Goal: Task Accomplishment & Management: Manage account settings

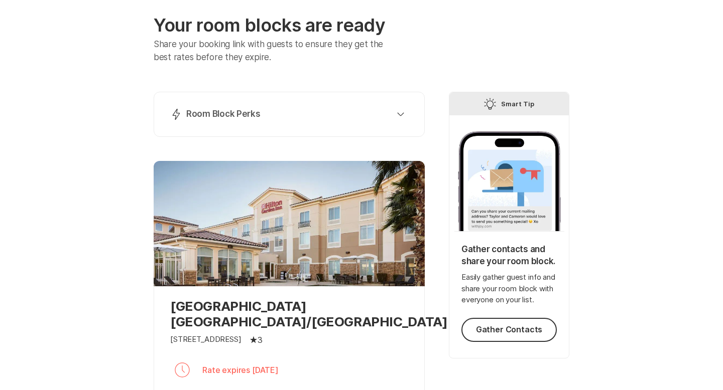
scroll to position [53, 0]
click at [309, 106] on button "Lightning Bolt Room Block Perks" at bounding box center [289, 115] width 246 height 20
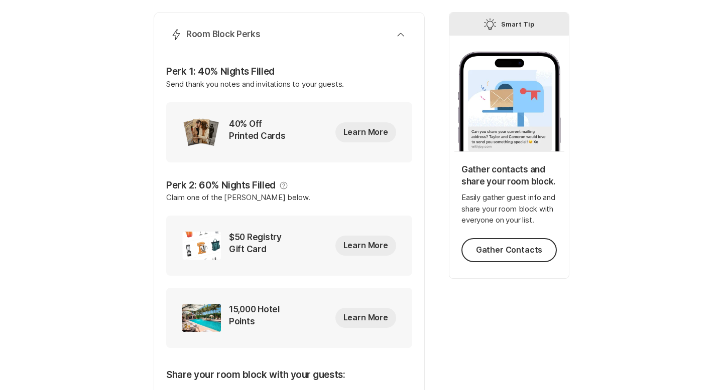
scroll to position [74, 0]
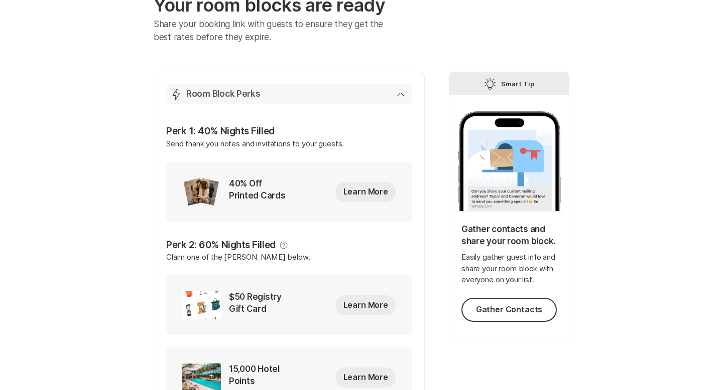
click at [384, 89] on div "Lightning Bolt Room Block Perks" at bounding box center [287, 94] width 234 height 12
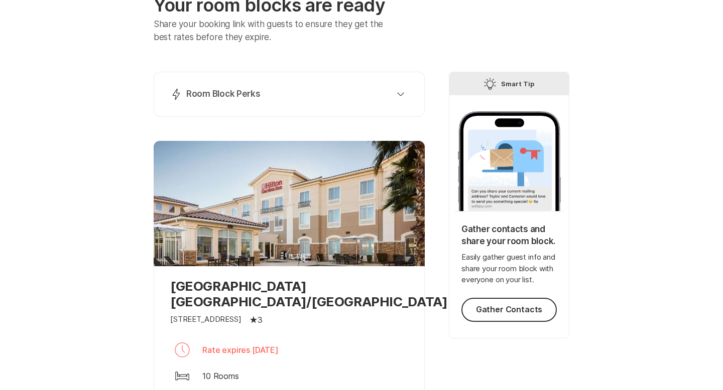
scroll to position [320, 0]
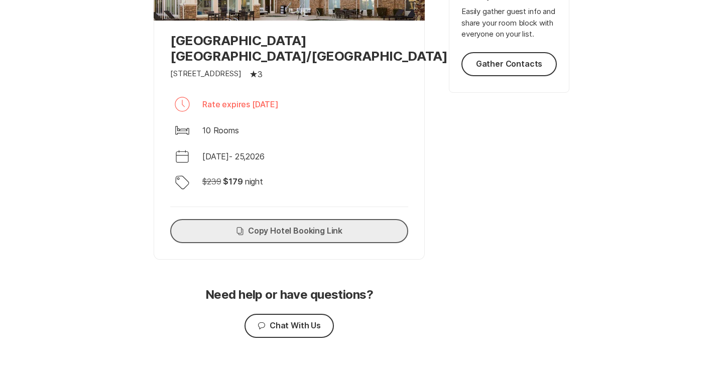
click at [320, 236] on button "Copy Copy Hotel Booking Link" at bounding box center [289, 231] width 238 height 24
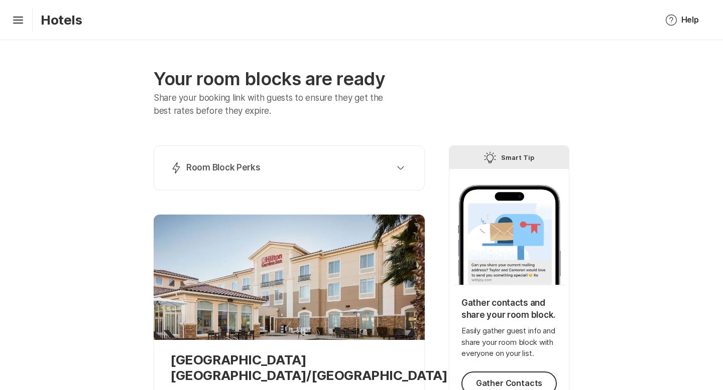
click at [20, 29] on div "Hamburger Hotels" at bounding box center [45, 20] width 74 height 24
click at [19, 24] on icon "Hamburger" at bounding box center [18, 20] width 16 height 16
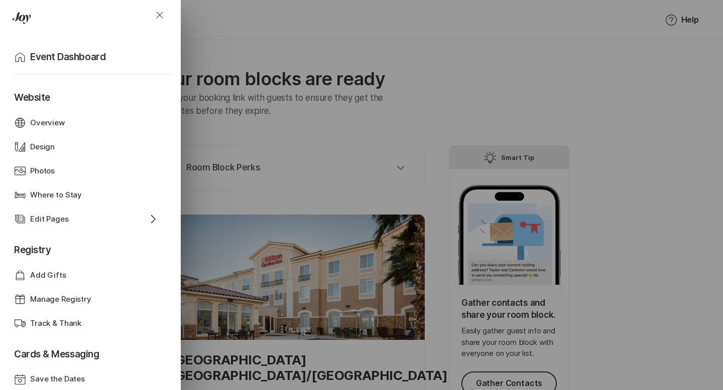
click at [274, 52] on div "Close Home Event Dashboard Website Web Globe Overview Design Design Photos Phot…" at bounding box center [361, 195] width 723 height 390
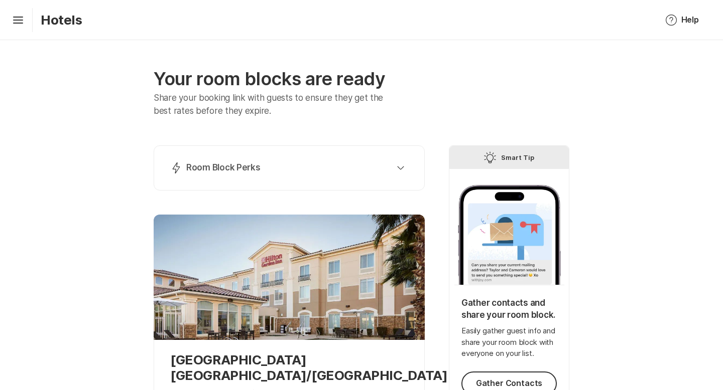
click at [71, 164] on div "Your room blocks are ready Share your booking link with guests to ensure they g…" at bounding box center [361, 375] width 723 height 670
click at [273, 169] on div "Lightning Bolt Room Block Perks" at bounding box center [287, 168] width 234 height 12
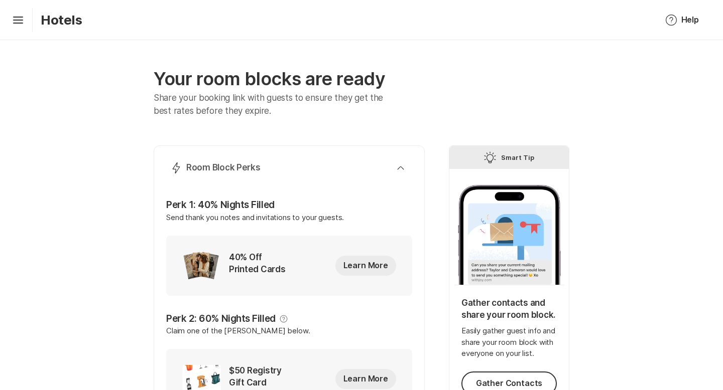
click at [239, 175] on button "Lightning Bolt Room Block Perks" at bounding box center [289, 168] width 246 height 20
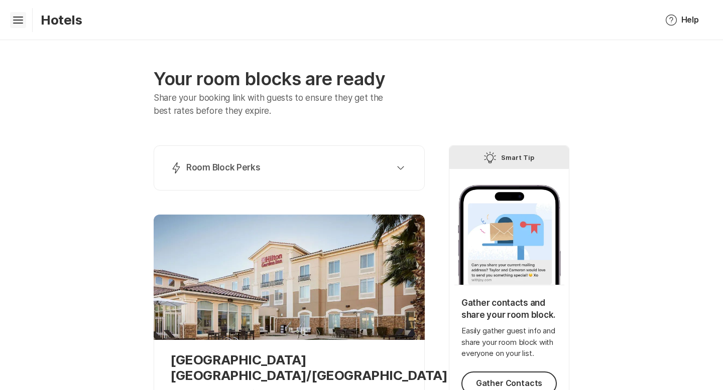
click at [18, 22] on icon "Hamburger" at bounding box center [18, 20] width 16 height 16
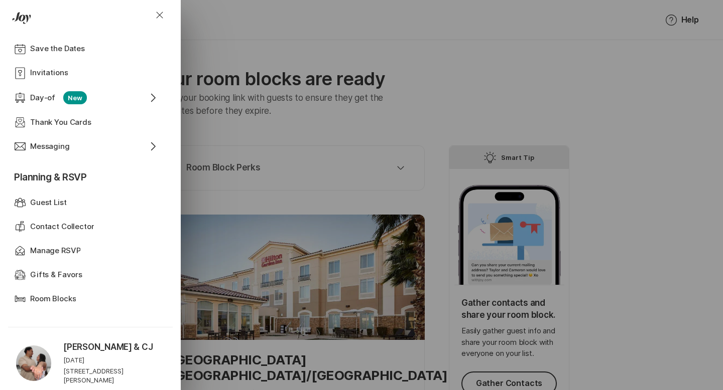
scroll to position [333, 0]
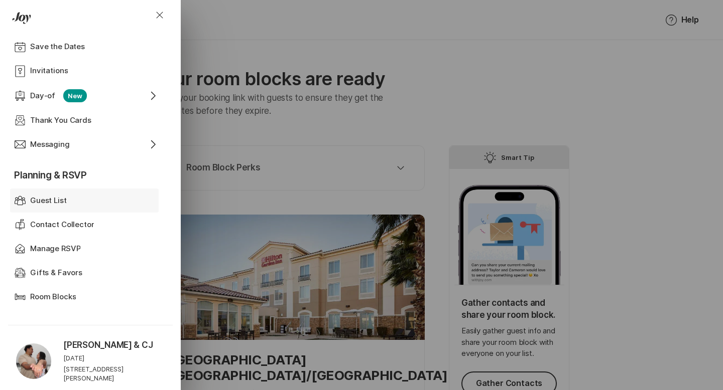
click at [55, 197] on p "Guest List" at bounding box center [48, 201] width 37 height 12
